Goal: Information Seeking & Learning: Learn about a topic

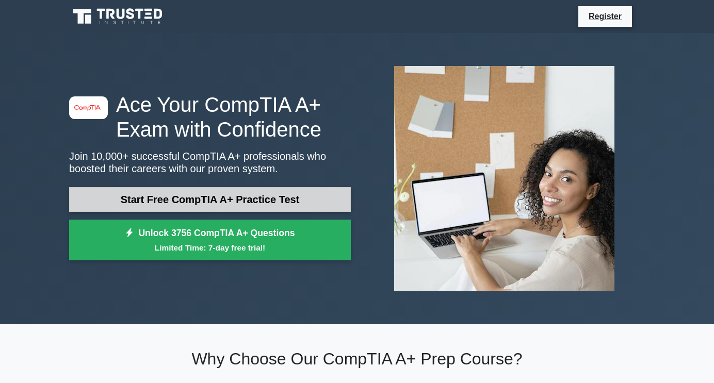
click at [200, 201] on link "Start Free CompTIA A+ Practice Test" at bounding box center [210, 199] width 282 height 25
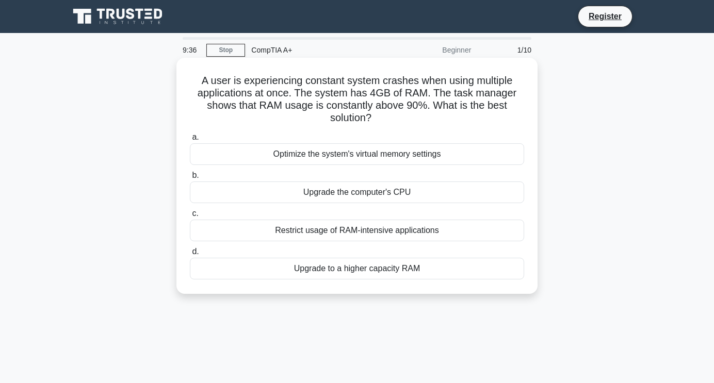
click at [369, 263] on div "Upgrade to a higher capacity RAM" at bounding box center [357, 269] width 334 height 22
click at [190, 255] on input "d. Upgrade to a higher capacity RAM" at bounding box center [190, 252] width 0 height 7
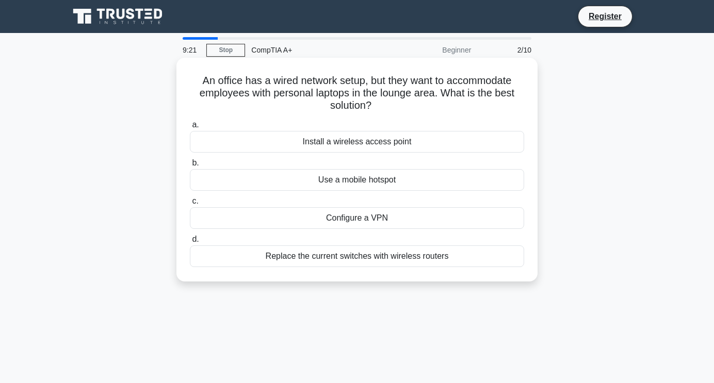
click at [384, 144] on div "Install a wireless access point" at bounding box center [357, 142] width 334 height 22
click at [190, 128] on input "a. Install a wireless access point" at bounding box center [190, 125] width 0 height 7
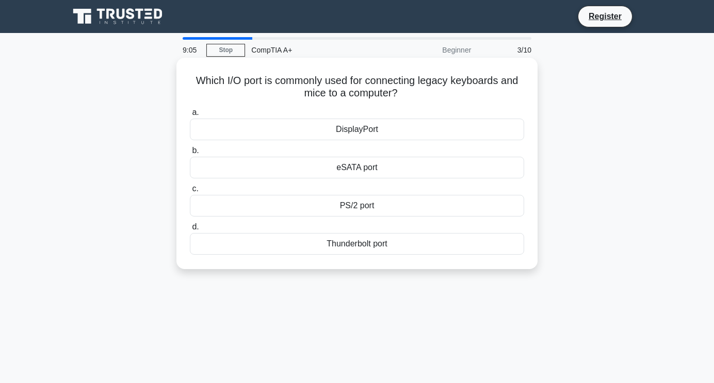
click at [363, 207] on div "PS/2 port" at bounding box center [357, 206] width 334 height 22
click at [190, 192] on input "c. PS/2 port" at bounding box center [190, 189] width 0 height 7
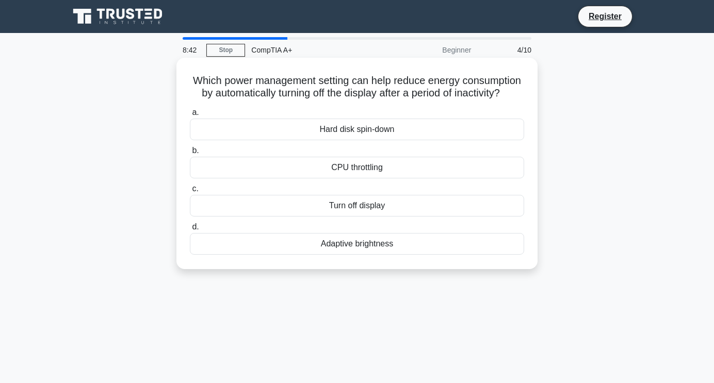
click at [362, 217] on div "Turn off display" at bounding box center [357, 206] width 334 height 22
click at [190, 192] on input "c. Turn off display" at bounding box center [190, 189] width 0 height 7
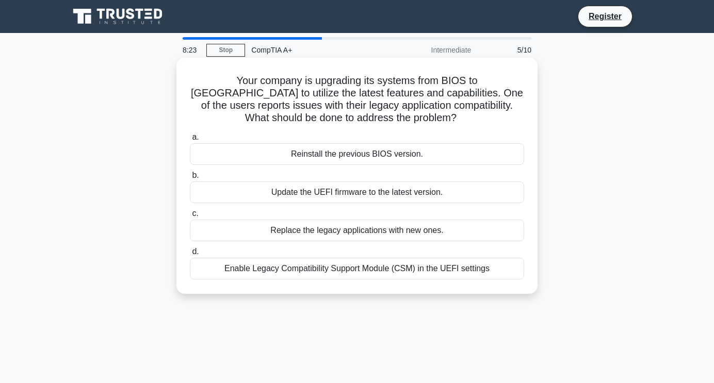
click at [405, 271] on div "Enable Legacy Compatibility Support Module (CSM) in the UEFI settings" at bounding box center [357, 269] width 334 height 22
click at [190, 255] on input "d. Enable Legacy Compatibility Support Module (CSM) in the UEFI settings" at bounding box center [190, 252] width 0 height 7
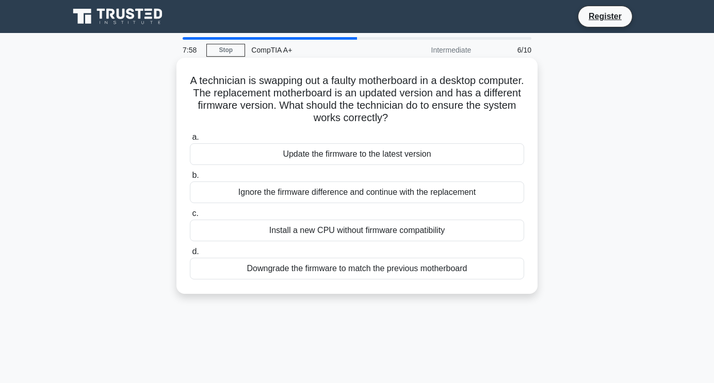
click at [428, 270] on div "Downgrade the firmware to match the previous motherboard" at bounding box center [357, 269] width 334 height 22
click at [190, 255] on input "d. Downgrade the firmware to match the previous motherboard" at bounding box center [190, 252] width 0 height 7
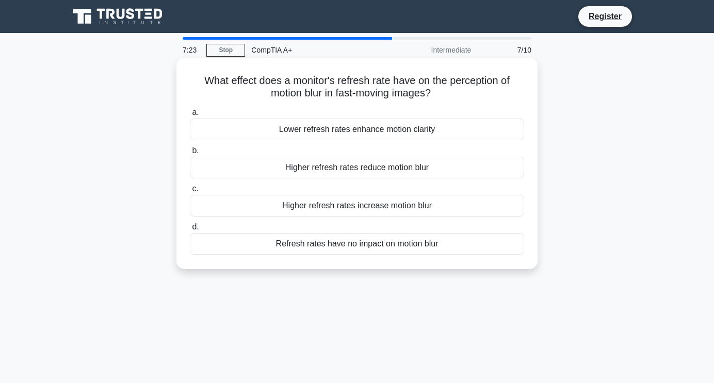
click at [359, 250] on div "Refresh rates have no impact on motion blur" at bounding box center [357, 244] width 334 height 22
click at [190, 231] on input "d. Refresh rates have no impact on motion blur" at bounding box center [190, 227] width 0 height 7
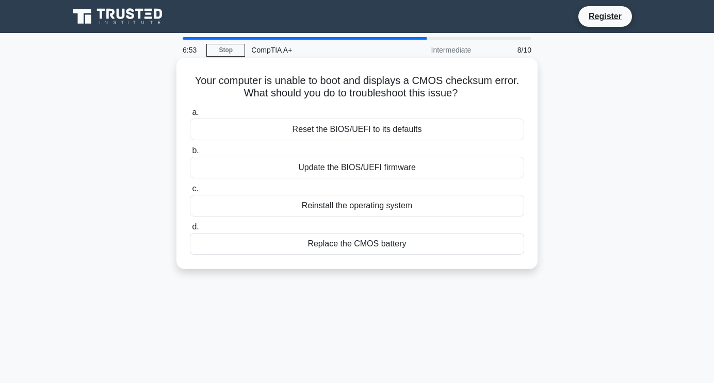
click at [362, 244] on div "Replace the CMOS battery" at bounding box center [357, 244] width 334 height 22
click at [190, 231] on input "d. Replace the CMOS battery" at bounding box center [190, 227] width 0 height 7
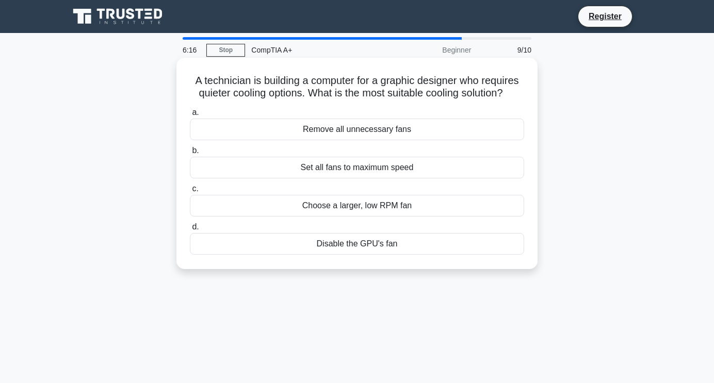
click at [393, 211] on div "Choose a larger, low RPM fan" at bounding box center [357, 206] width 334 height 22
click at [190, 192] on input "c. Choose a larger, low RPM fan" at bounding box center [190, 189] width 0 height 7
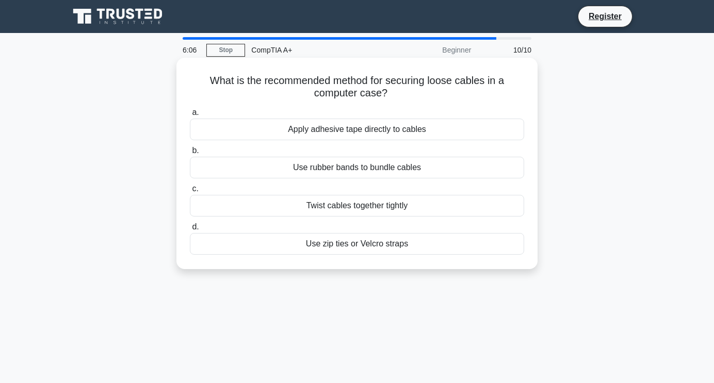
click at [364, 248] on div "Use zip ties or Velcro straps" at bounding box center [357, 244] width 334 height 22
click at [190, 231] on input "d. Use zip ties or Velcro straps" at bounding box center [190, 227] width 0 height 7
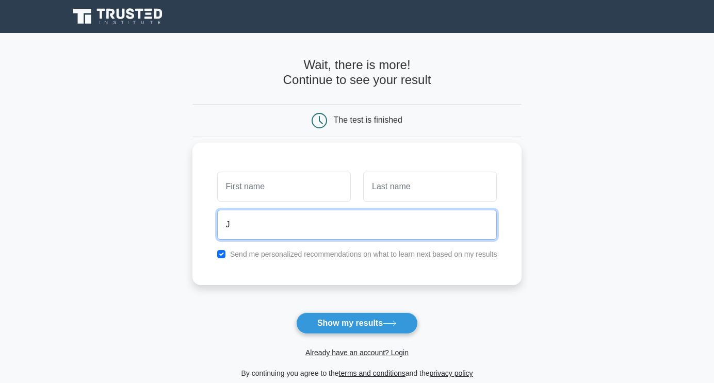
click at [365, 225] on input "J" at bounding box center [357, 225] width 280 height 30
type input "[EMAIL_ADDRESS][DOMAIN_NAME]"
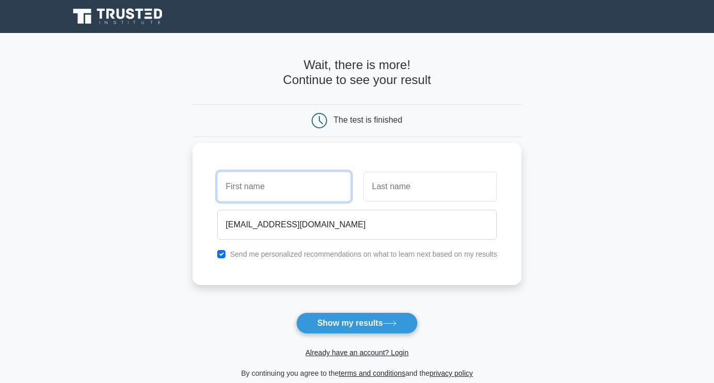
click at [288, 194] on input "text" at bounding box center [284, 187] width 134 height 30
type input "[PERSON_NAME]"
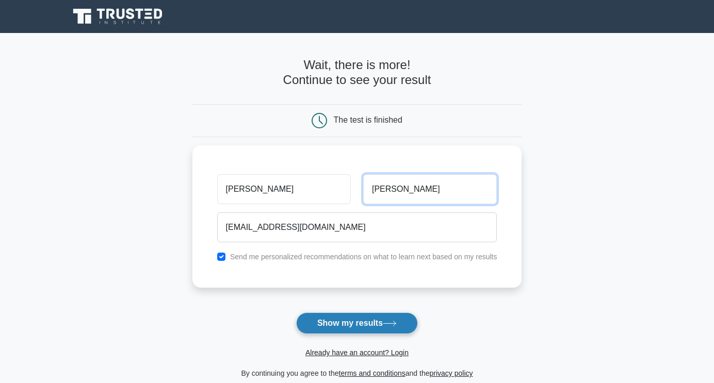
type input "[PERSON_NAME]"
click at [340, 314] on button "Show my results" at bounding box center [357, 324] width 122 height 22
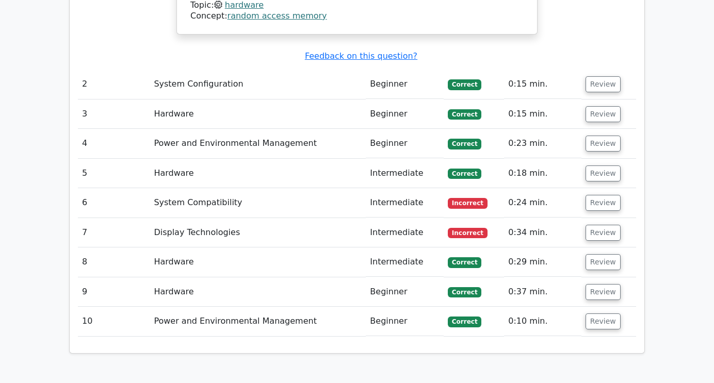
scroll to position [1099, 0]
click at [602, 194] on button "Review" at bounding box center [602, 202] width 35 height 16
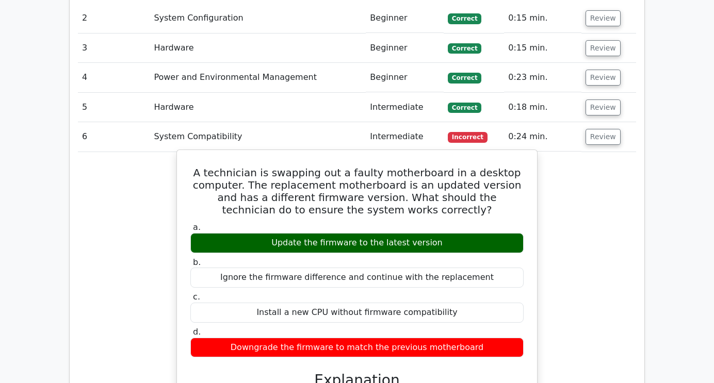
scroll to position [1165, 0]
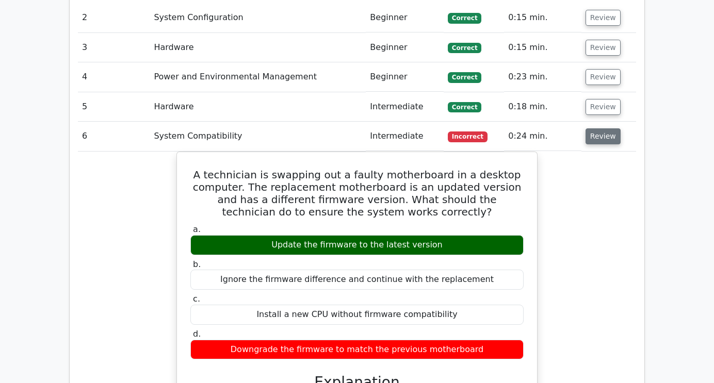
click at [605, 128] on button "Review" at bounding box center [602, 136] width 35 height 16
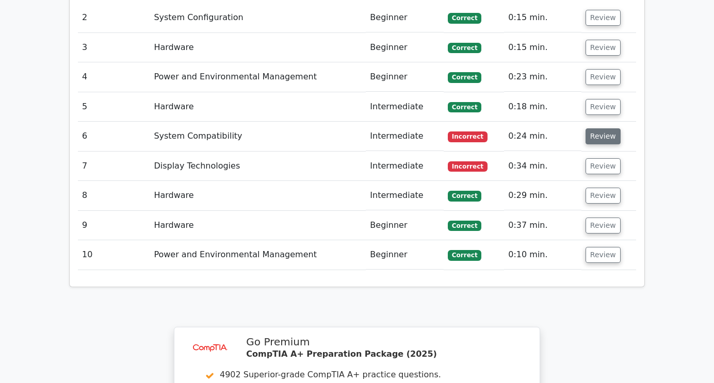
click at [605, 128] on button "Review" at bounding box center [602, 136] width 35 height 16
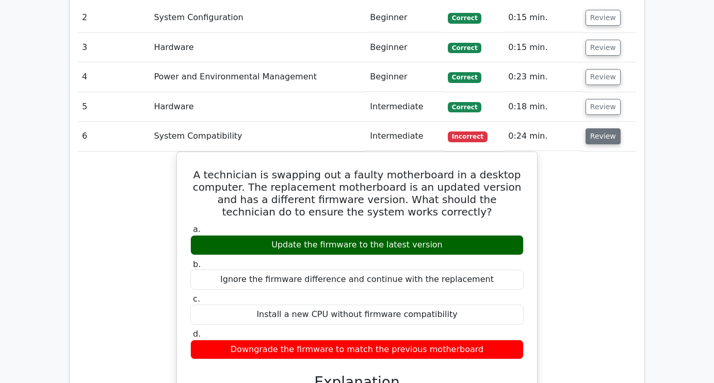
click at [605, 128] on button "Review" at bounding box center [602, 136] width 35 height 16
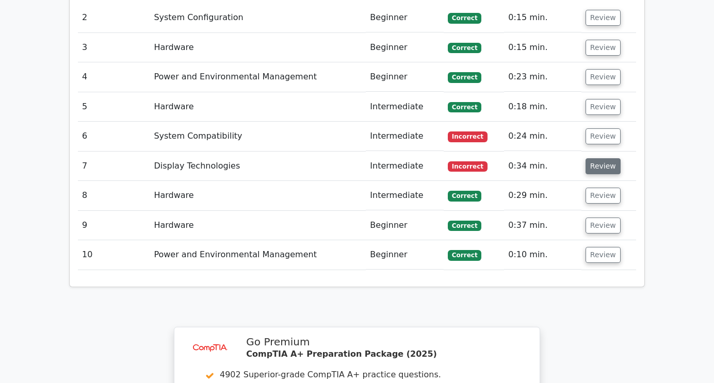
click at [606, 158] on button "Review" at bounding box center [602, 166] width 35 height 16
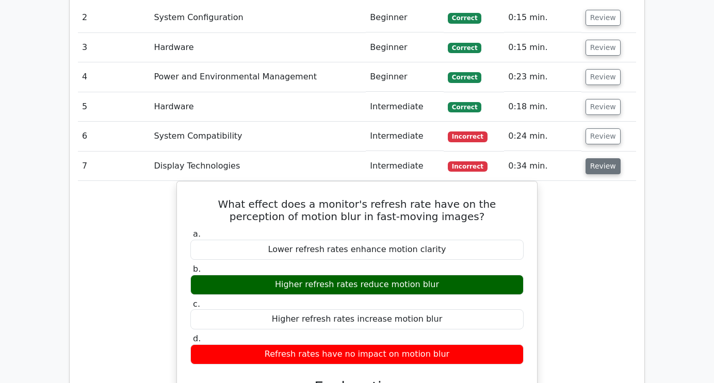
click at [603, 158] on button "Review" at bounding box center [602, 166] width 35 height 16
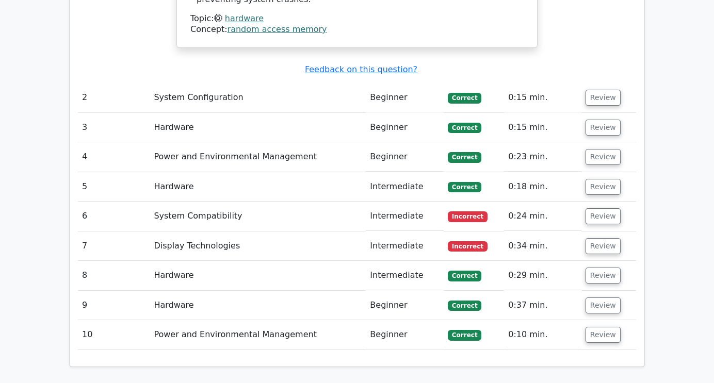
scroll to position [1083, 0]
